Goal: Transaction & Acquisition: Purchase product/service

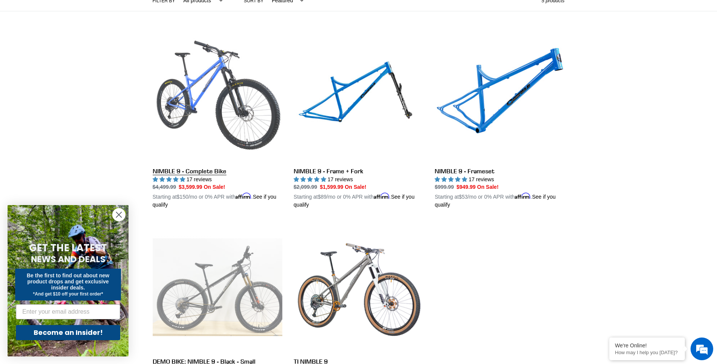
click at [256, 93] on link "NIMBLE 9 - Complete Bike" at bounding box center [218, 120] width 130 height 177
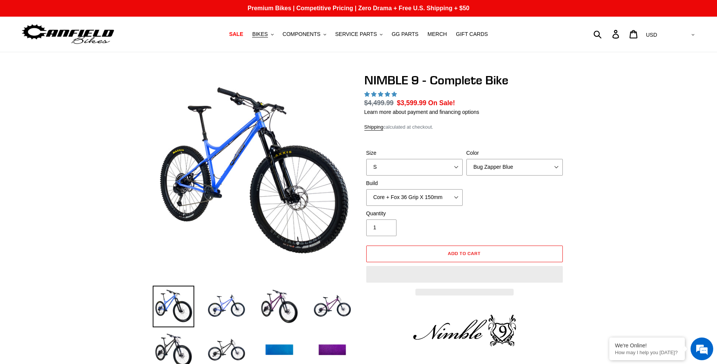
select select "highest-rating"
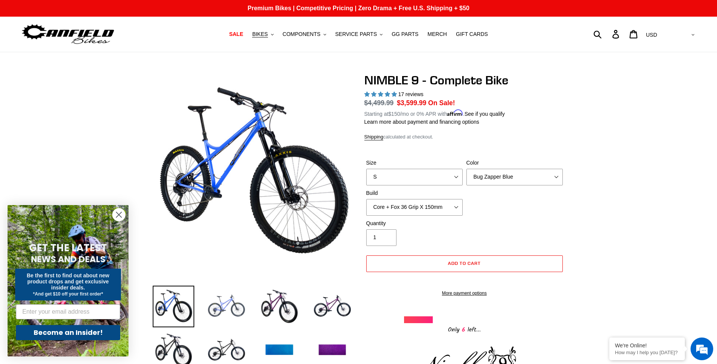
click at [229, 307] on img at bounding box center [227, 306] width 42 height 42
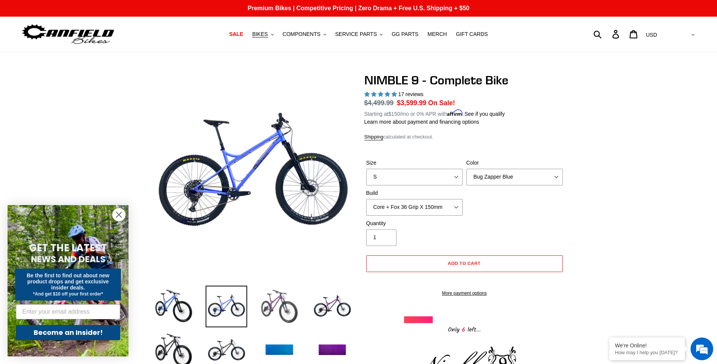
click at [276, 303] on img at bounding box center [280, 306] width 42 height 42
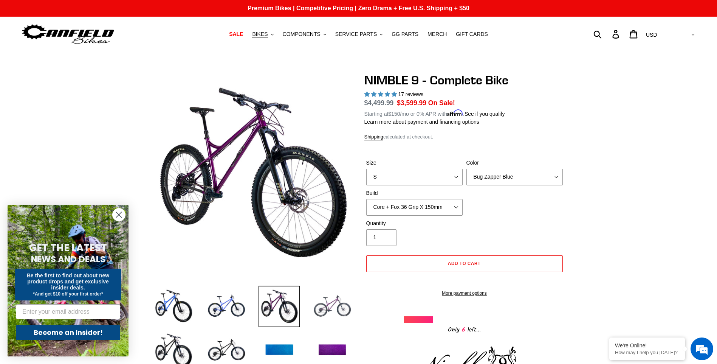
click at [321, 309] on img at bounding box center [332, 306] width 42 height 42
